Goal: Task Accomplishment & Management: Use online tool/utility

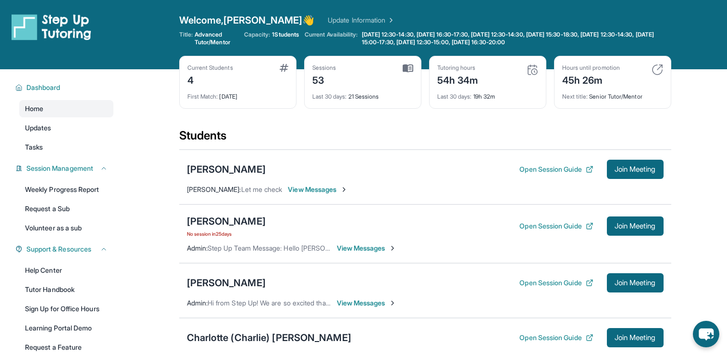
scroll to position [105, 0]
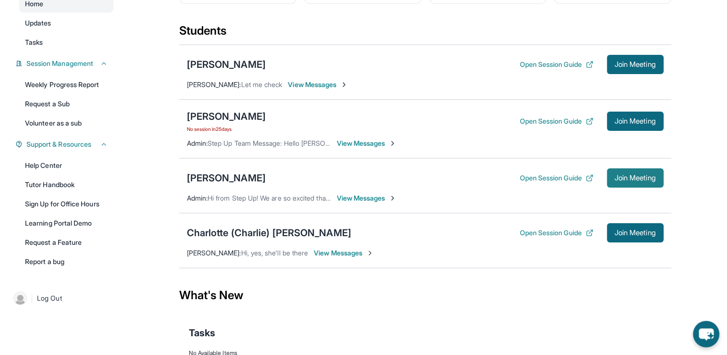
click at [636, 176] on span "Join Meeting" at bounding box center [634, 178] width 41 height 6
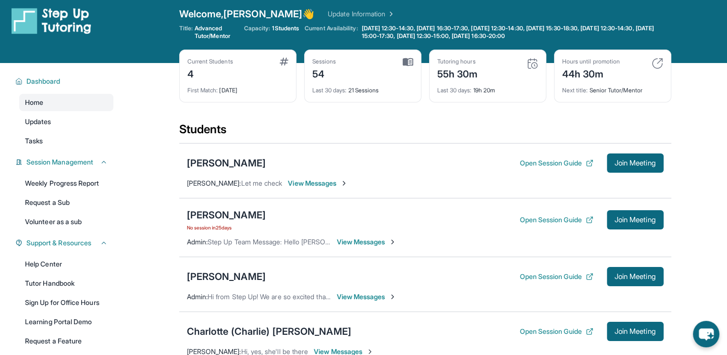
scroll to position [0, 0]
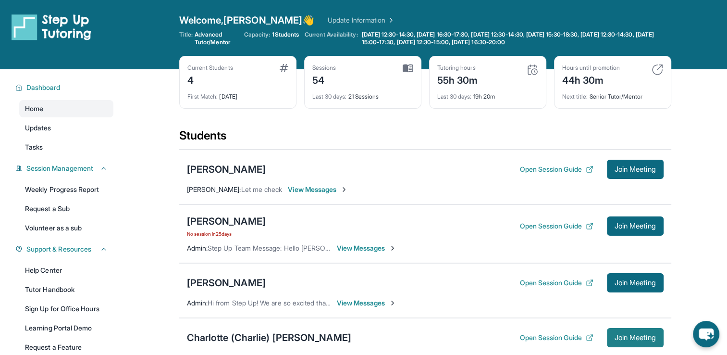
click at [623, 331] on button "Join Meeting" at bounding box center [635, 337] width 57 height 19
click at [680, 115] on main "Current Students 4 First Match : [DATE] Sessions 54 Last 30 days : 21 Sessions …" at bounding box center [425, 286] width 604 height 434
